Goal: Task Accomplishment & Management: Use online tool/utility

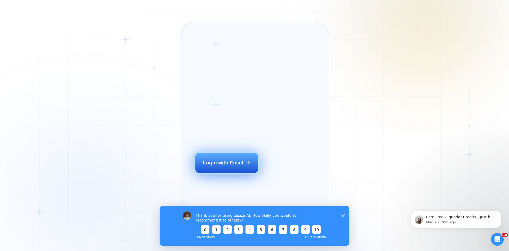
click at [217, 166] on div "Login with Email" at bounding box center [223, 162] width 40 height 7
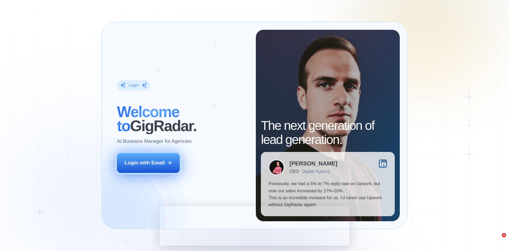
click at [169, 162] on icon at bounding box center [169, 162] width 5 height 5
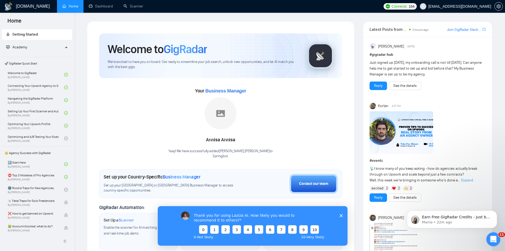
click at [496, 237] on icon "Open Intercom Messenger" at bounding box center [493, 238] width 9 height 9
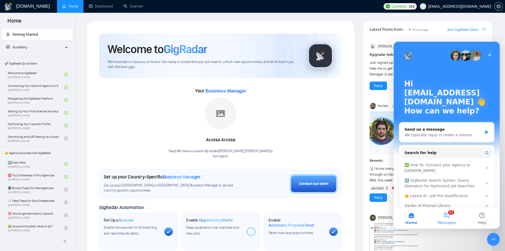
click at [452, 217] on button "11 Messages" at bounding box center [446, 217] width 35 height 21
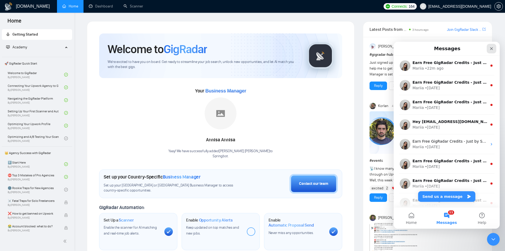
click at [492, 46] on icon "Close" at bounding box center [492, 48] width 4 height 4
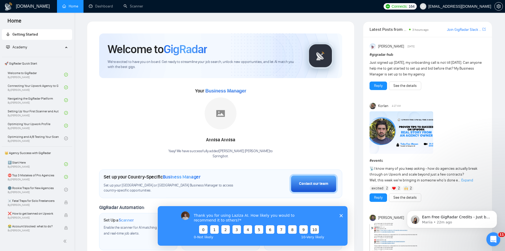
click at [495, 238] on icon "Open Intercom Messenger" at bounding box center [493, 238] width 9 height 9
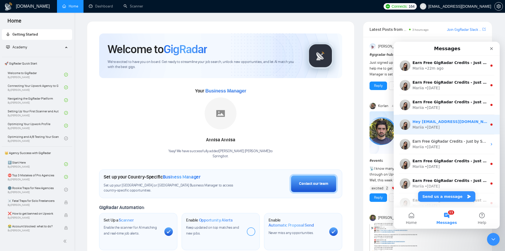
click at [454, 126] on div "Mariia • [DATE]" at bounding box center [450, 127] width 75 height 6
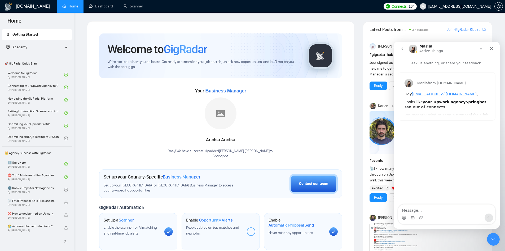
click at [492, 49] on icon "Close" at bounding box center [492, 48] width 4 height 4
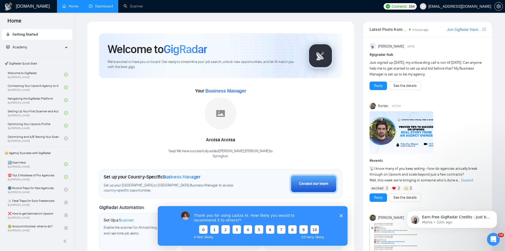
click at [94, 4] on link "Dashboard" at bounding box center [101, 6] width 24 height 5
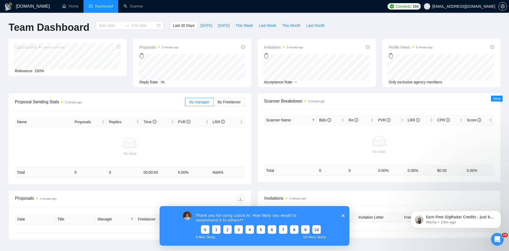
type input "[DATE]"
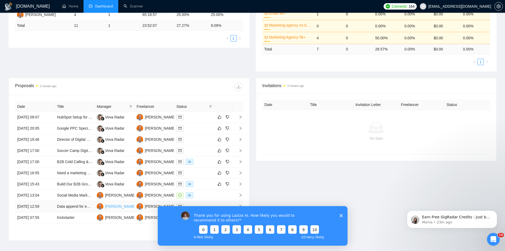
scroll to position [159, 0]
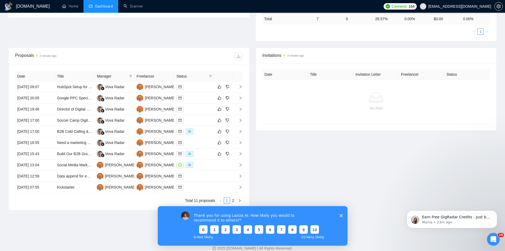
click at [341, 212] on div "Thank you for using Laziza AI. How likely you would to recommend it to others? …" at bounding box center [253, 226] width 190 height 40
click at [339, 214] on icon "Close survey" at bounding box center [340, 215] width 3 height 3
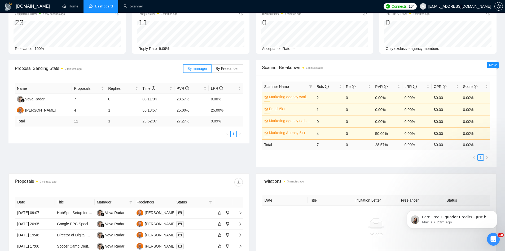
scroll to position [0, 0]
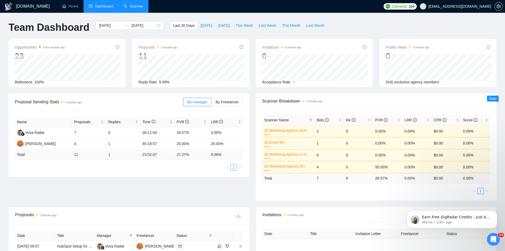
click at [138, 8] on link "Scanner" at bounding box center [134, 6] width 20 height 5
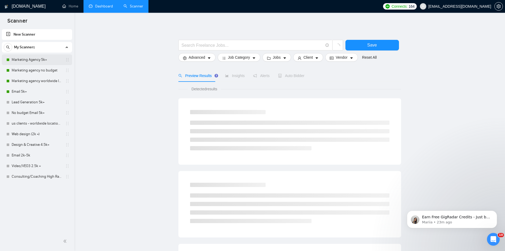
click at [26, 61] on link "Marketing Agency 5k+" at bounding box center [37, 59] width 50 height 11
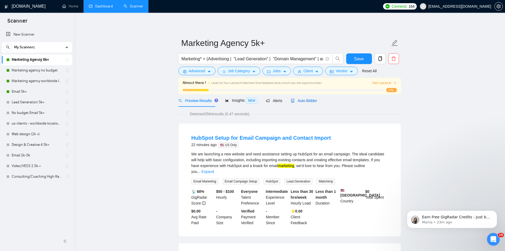
click at [299, 103] on div "Auto Bidder" at bounding box center [304, 101] width 26 height 6
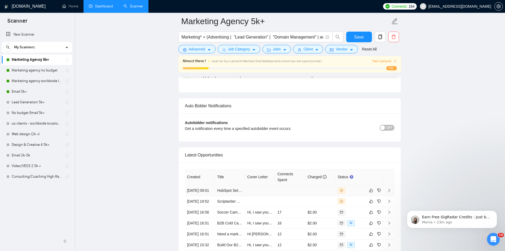
scroll to position [1432, 0]
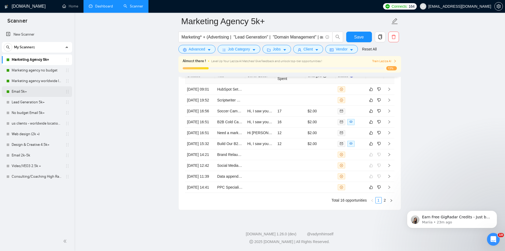
click at [25, 89] on link "Email 5k+" at bounding box center [37, 91] width 50 height 11
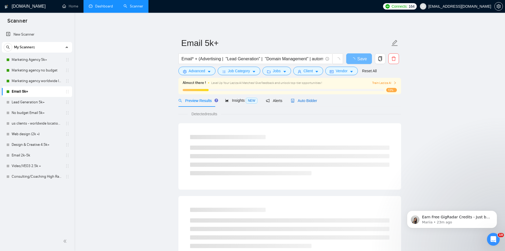
click at [305, 101] on span "Auto Bidder" at bounding box center [304, 100] width 26 height 4
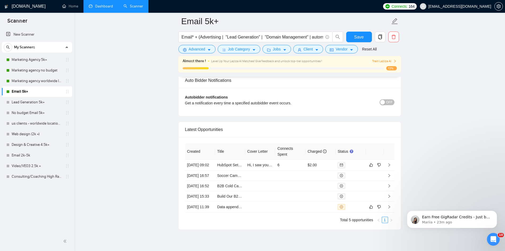
scroll to position [1331, 0]
